Goal: Navigation & Orientation: Find specific page/section

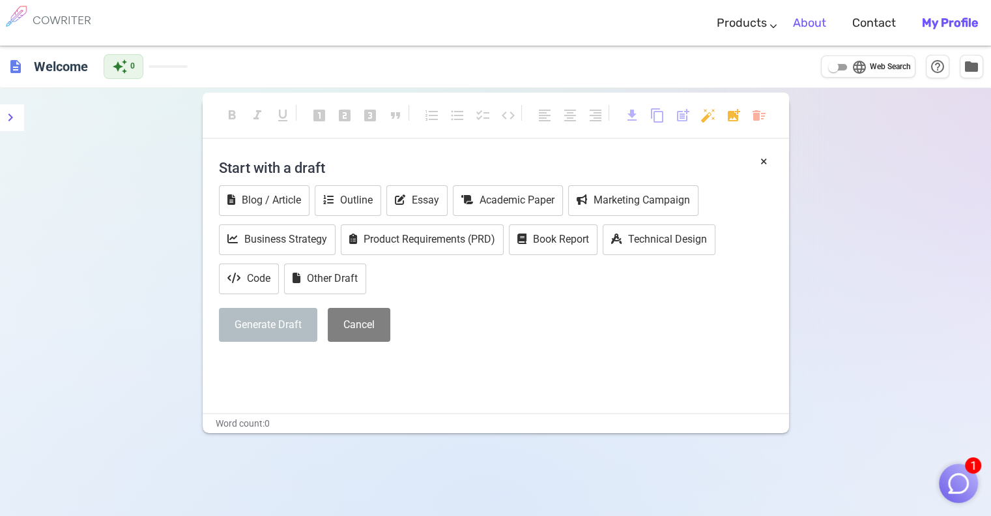
click at [804, 25] on link "About" at bounding box center [809, 23] width 33 height 38
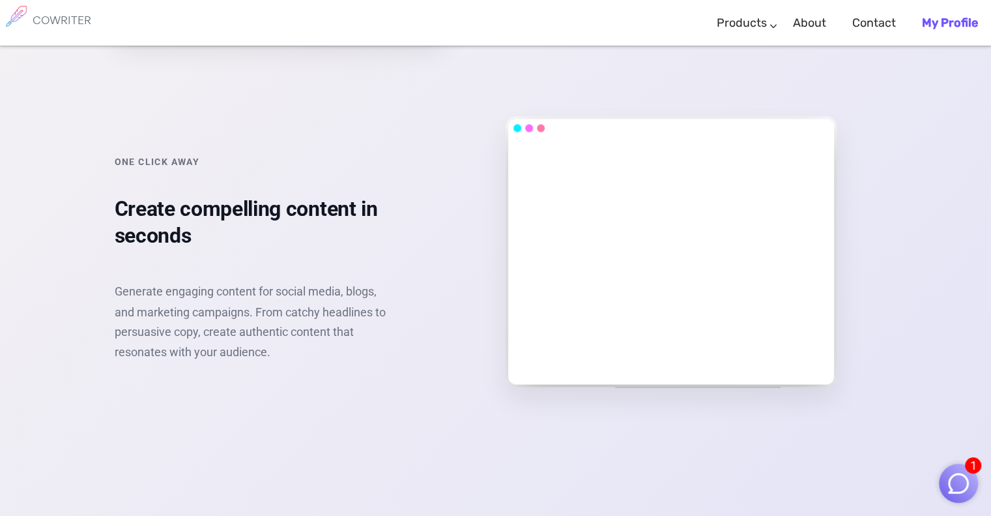
scroll to position [2174, 0]
